Goal: Complete application form

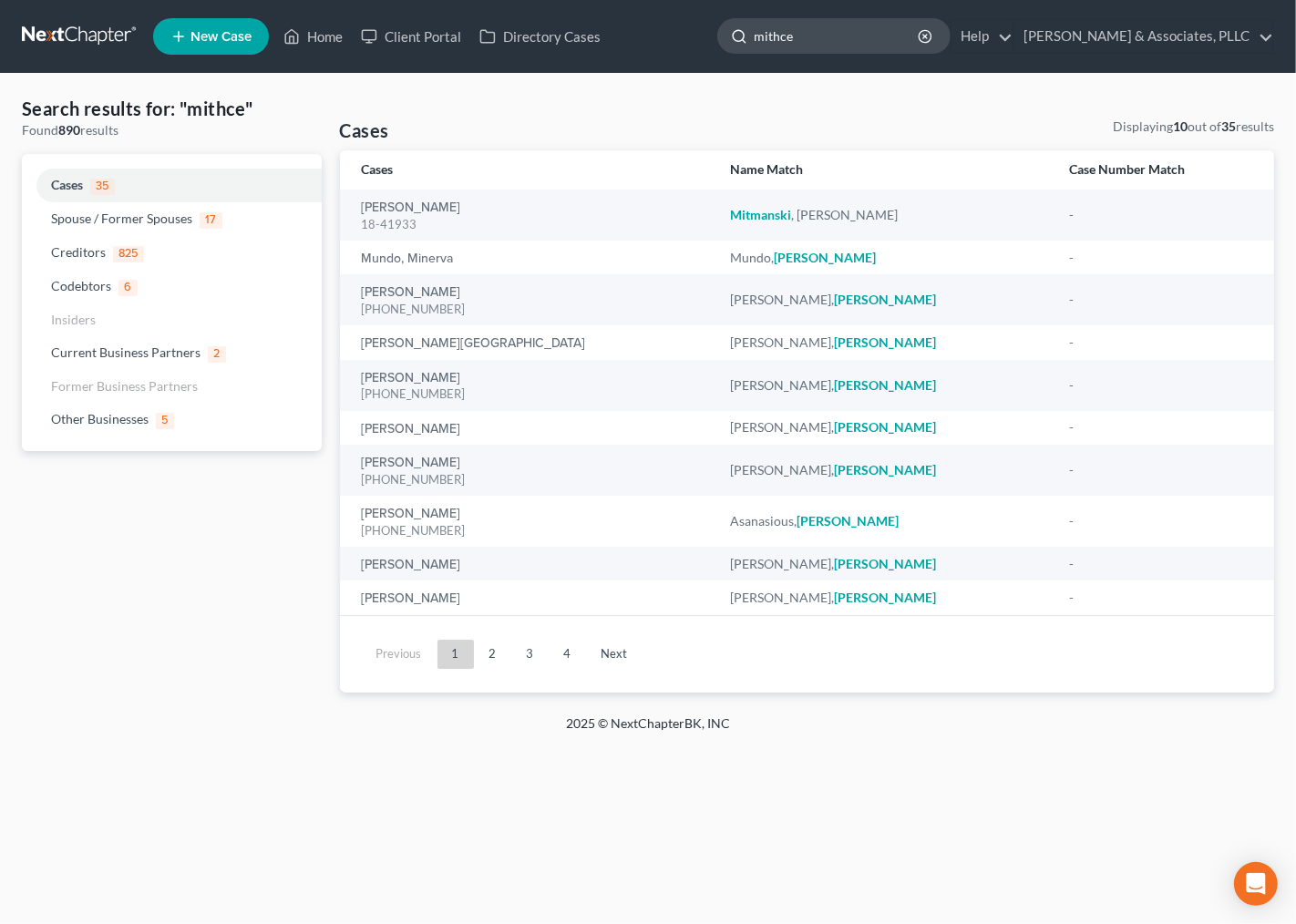
click at [769, 28] on input "mithce" at bounding box center [836, 36] width 167 height 34
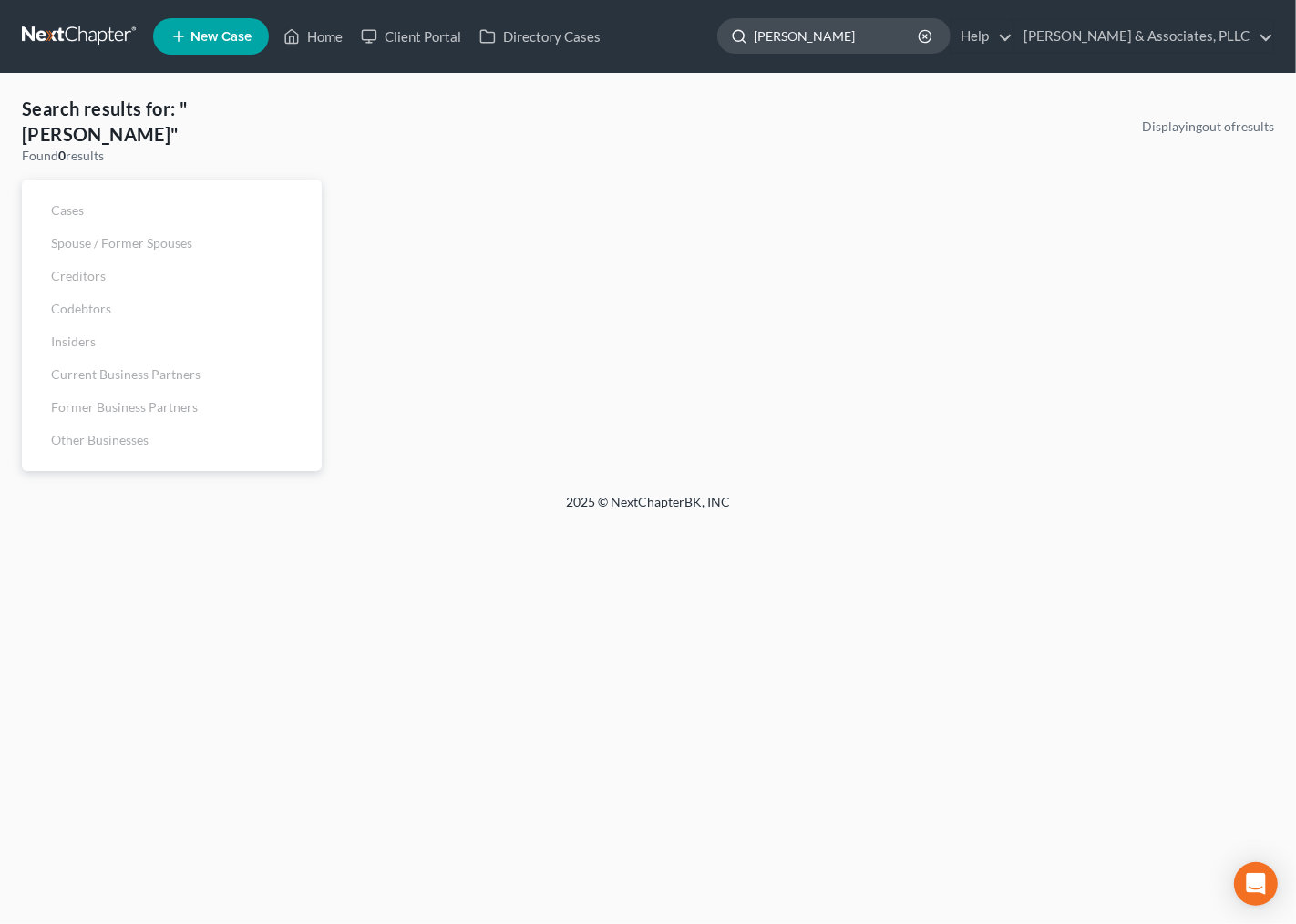
type input "[PERSON_NAME]"
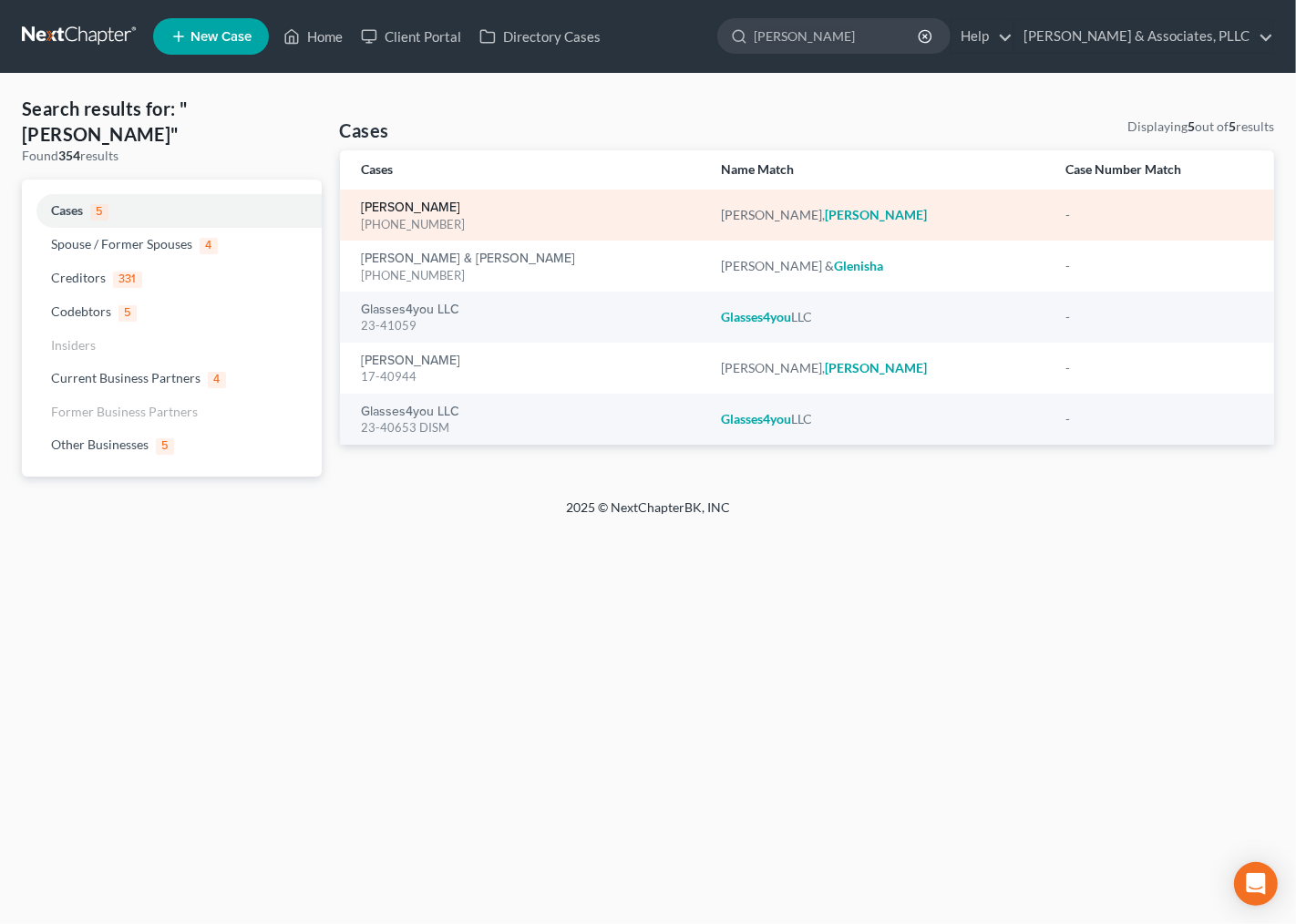
click at [369, 203] on link "[PERSON_NAME]" at bounding box center [412, 207] width 100 height 13
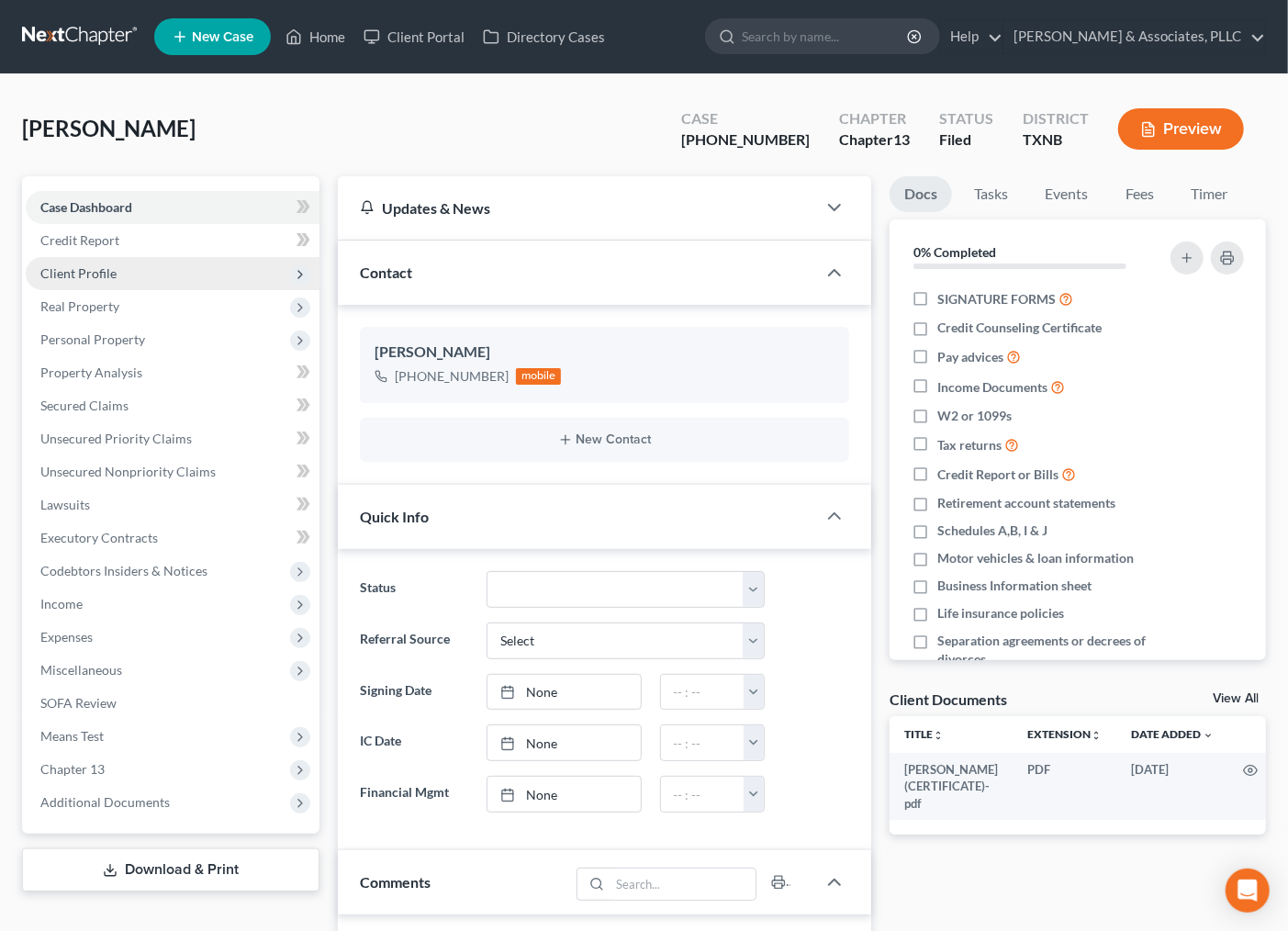
click at [56, 280] on span "Client Profile" at bounding box center [172, 273] width 293 height 33
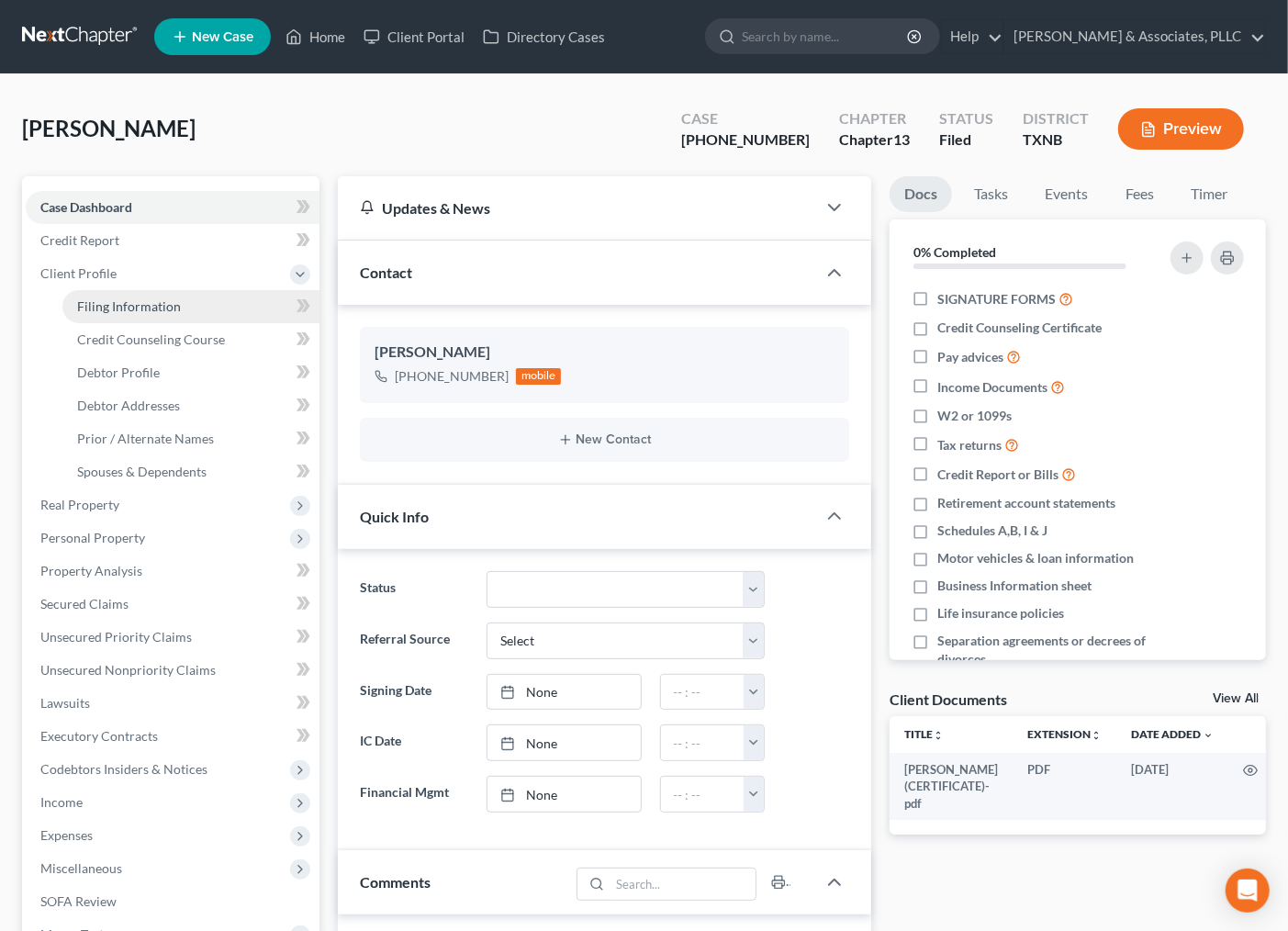
click at [75, 317] on link "Filing Information" at bounding box center [191, 306] width 257 height 33
select select "1"
select select "0"
select select "3"
select select "45"
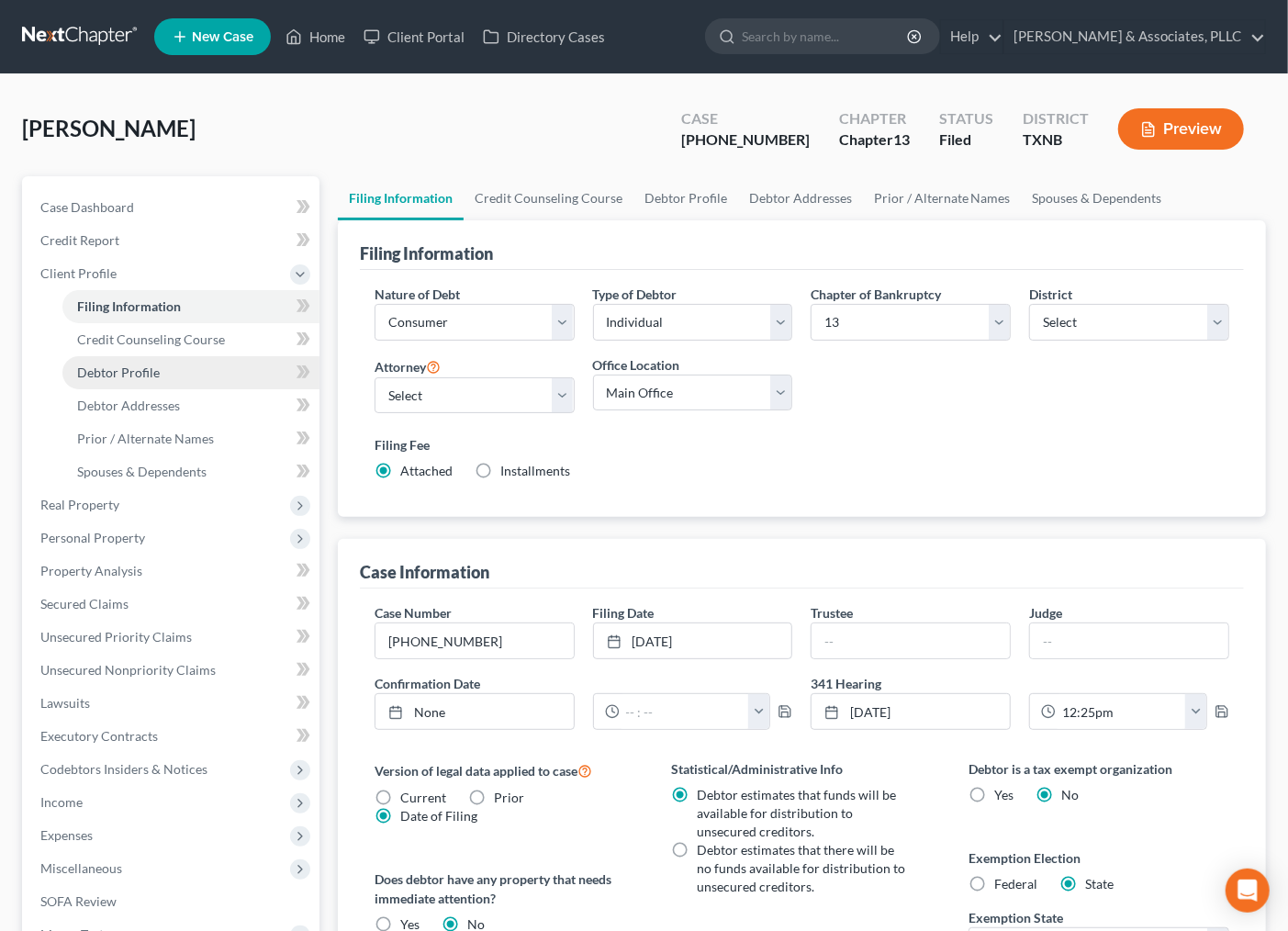
click at [108, 377] on span "Debtor Profile" at bounding box center [118, 373] width 83 height 16
select select "1"
select select "2"
